Goal: Navigation & Orientation: Find specific page/section

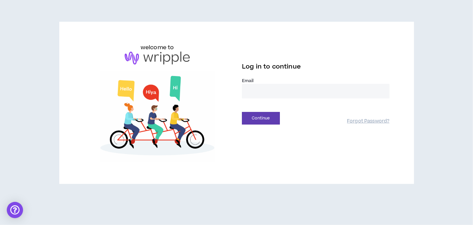
click at [270, 94] on input "email" at bounding box center [316, 91] width 148 height 15
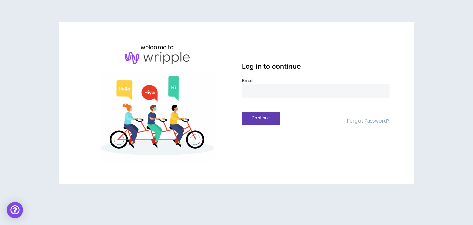
type input "**********"
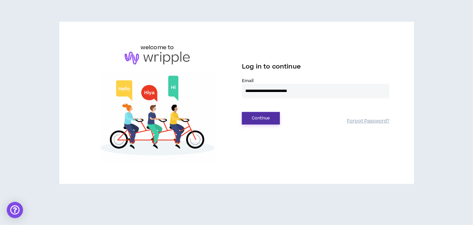
click at [266, 120] on button "Continue" at bounding box center [261, 118] width 38 height 13
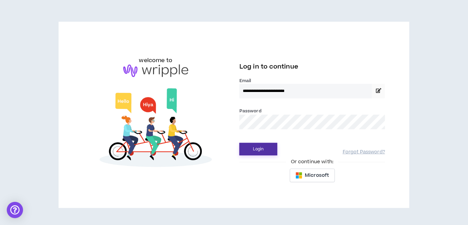
click at [260, 146] on button "Login" at bounding box center [258, 149] width 38 height 13
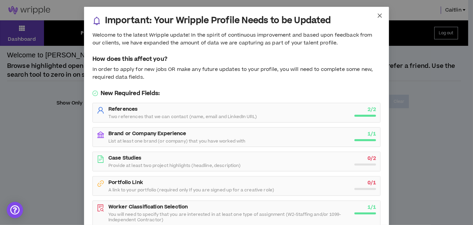
click at [379, 14] on icon "close" at bounding box center [379, 15] width 5 height 5
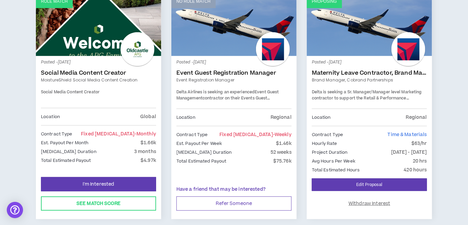
scroll to position [123, 0]
